Goal: Navigation & Orientation: Find specific page/section

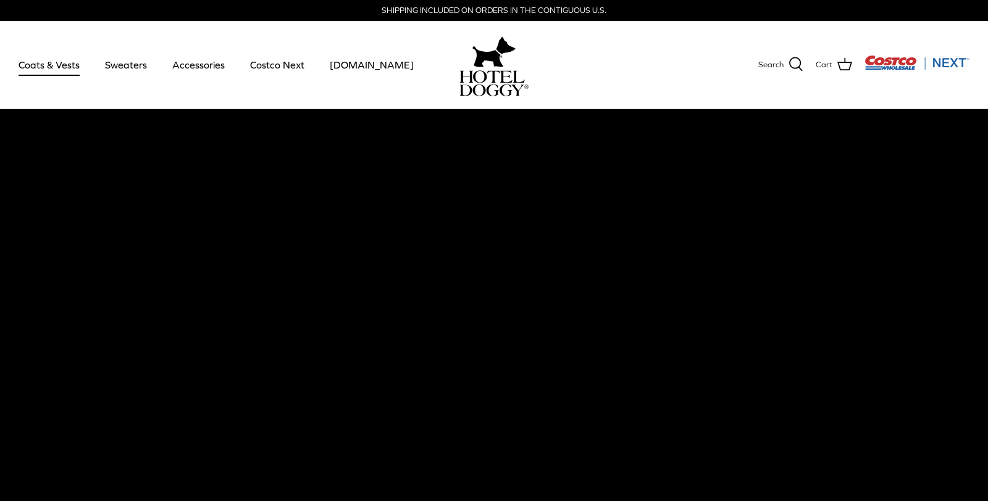
click at [61, 72] on link "Coats & Vests" at bounding box center [48, 65] width 83 height 42
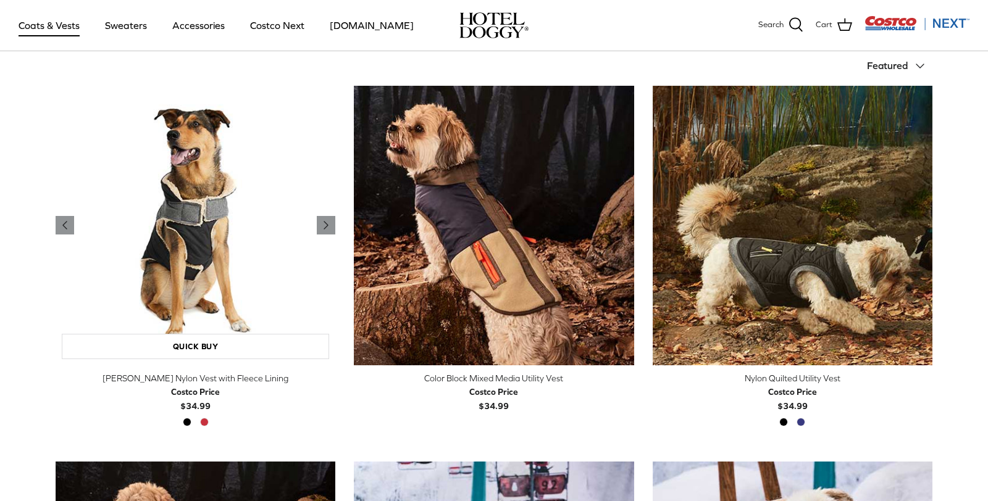
scroll to position [237, 0]
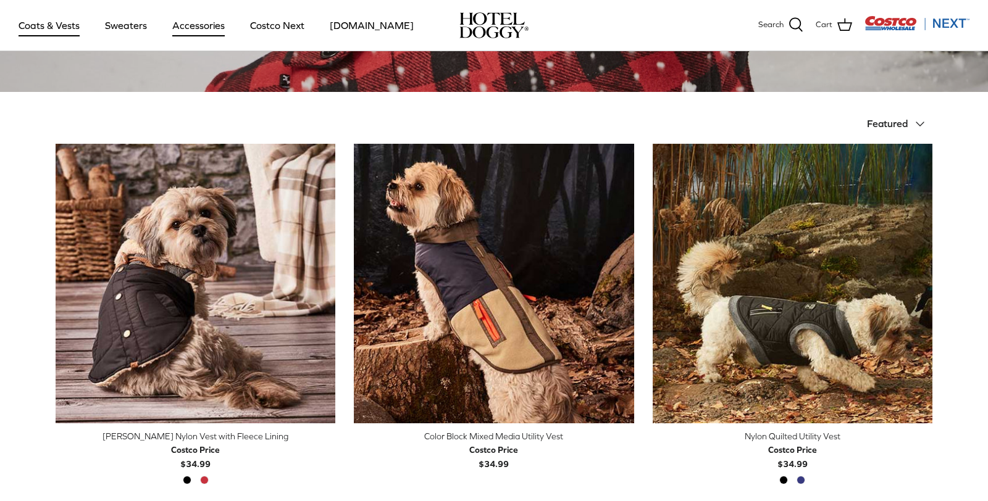
click at [185, 30] on link "Accessories" at bounding box center [198, 25] width 75 height 42
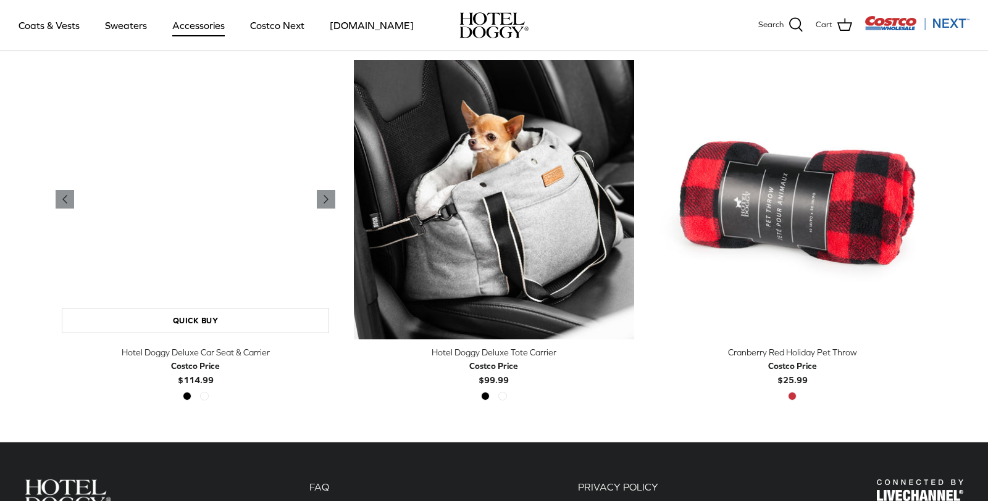
scroll to position [315, 0]
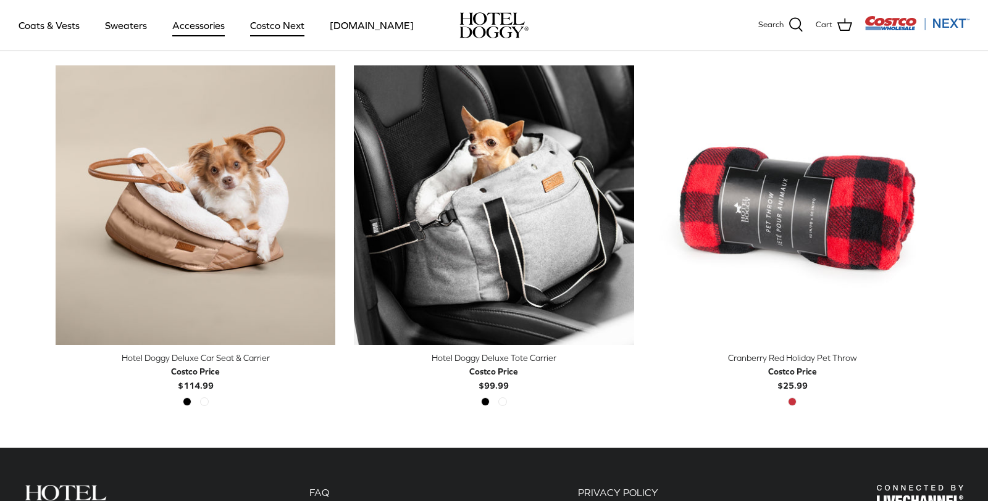
click at [256, 24] on link "Costco Next" at bounding box center [277, 25] width 77 height 42
